Goal: Task Accomplishment & Management: Complete application form

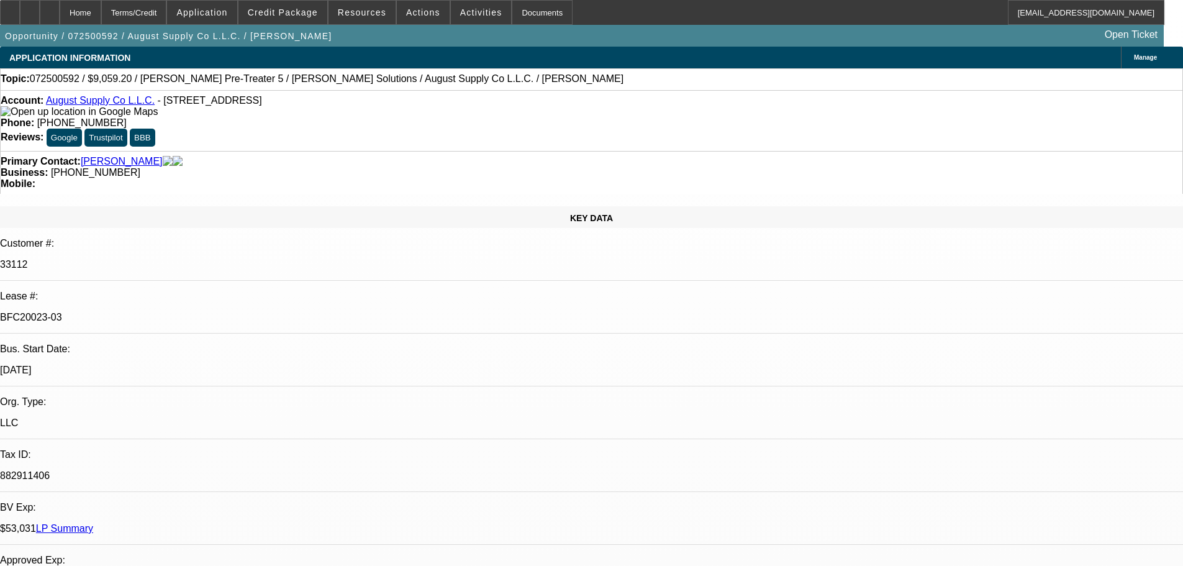
select select "0"
select select "2"
select select "0.1"
select select "4"
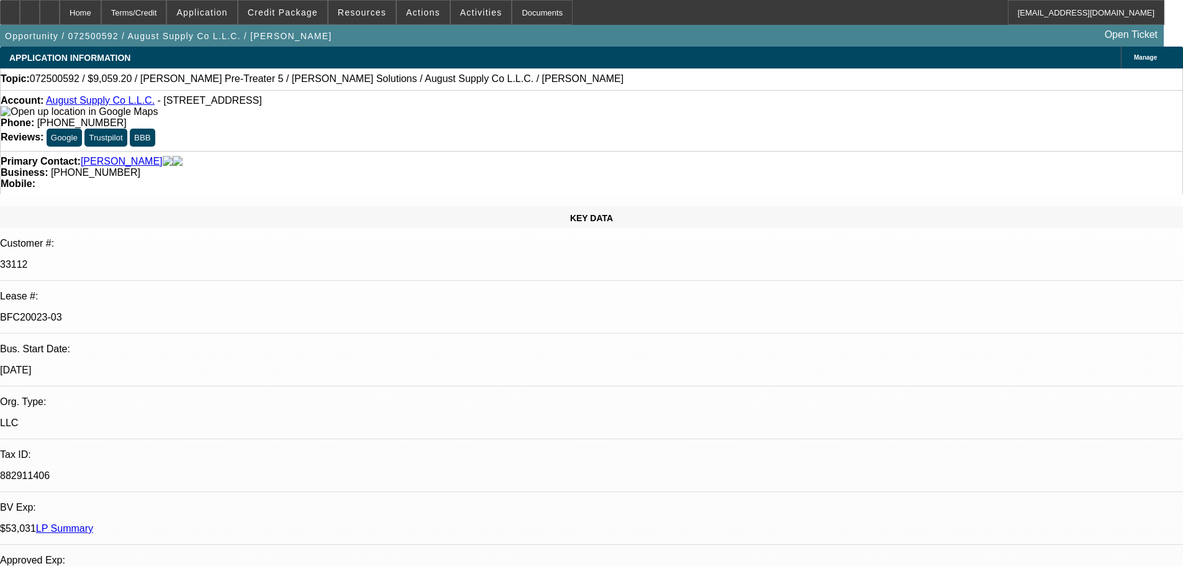
select select "0.2"
select select "2"
select select "0.1"
select select "4"
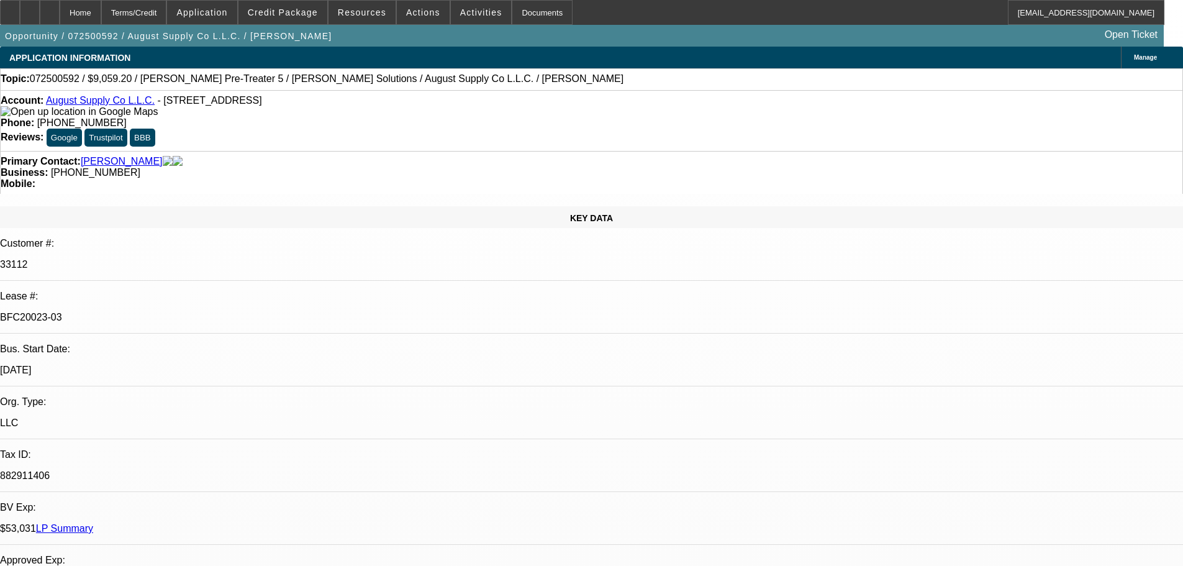
select select "0.2"
select select "2"
select select "0.1"
select select "4"
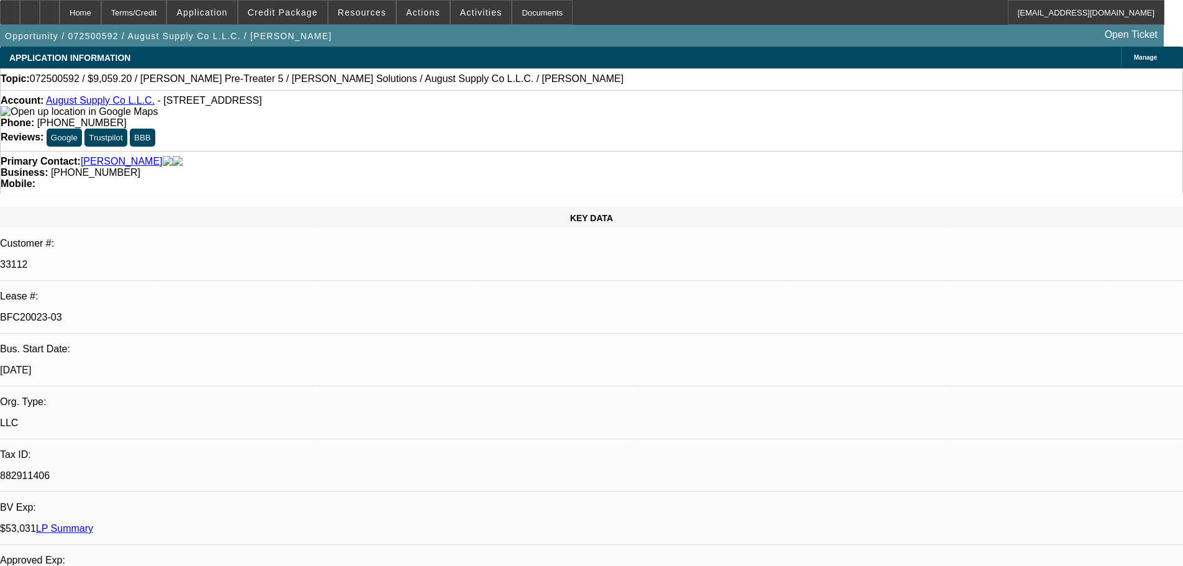
select select "0"
select select "0.1"
select select "4"
click at [539, 4] on div "Documents" at bounding box center [542, 12] width 61 height 25
